Goal: Find contact information: Obtain details needed to contact an individual or organization

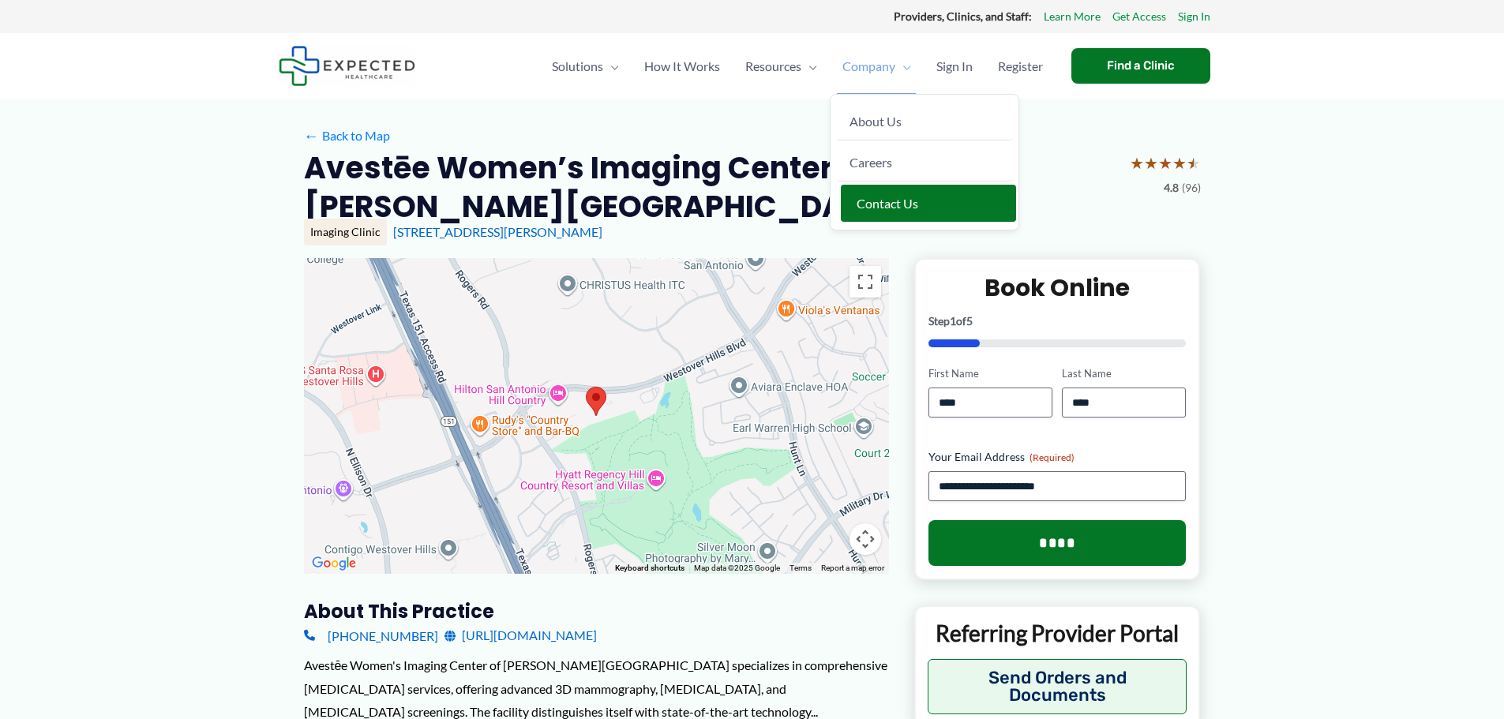
click at [893, 201] on span "Contact Us" at bounding box center [888, 203] width 62 height 15
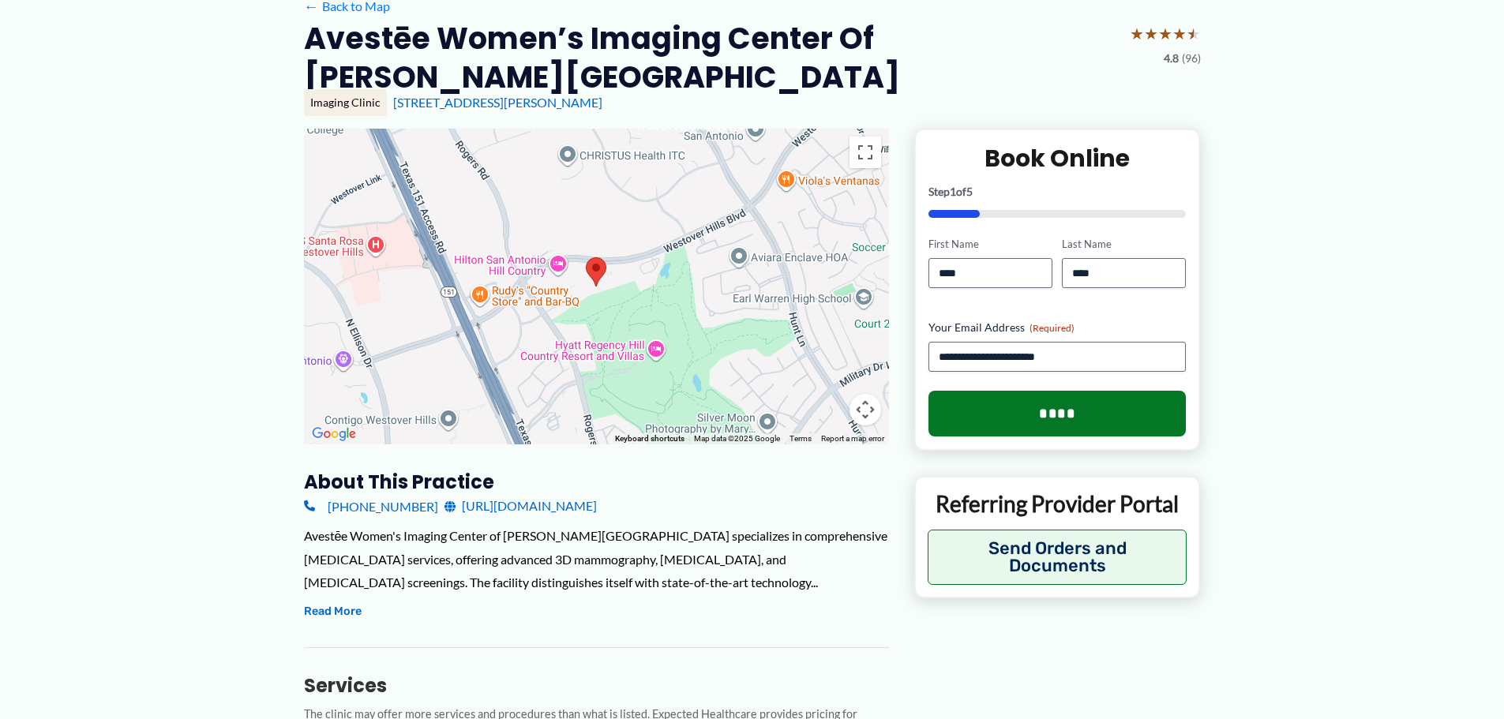
scroll to position [158, 0]
